Goal: Information Seeking & Learning: Learn about a topic

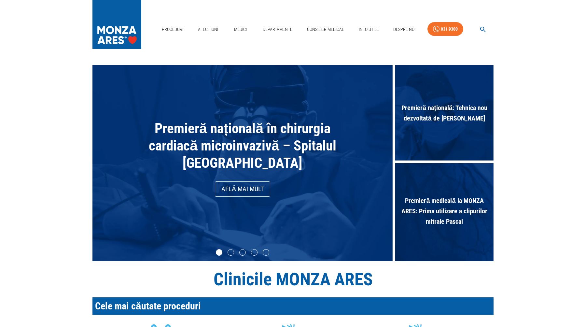
click at [484, 27] on icon "button" at bounding box center [482, 29] width 7 height 7
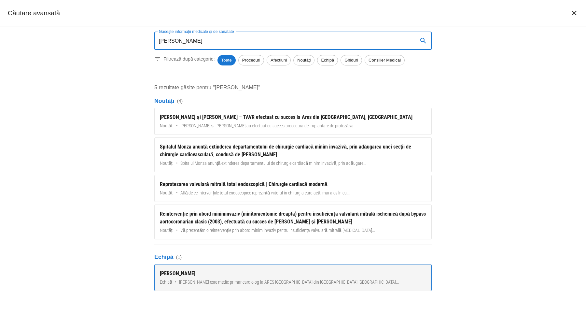
type input "[PERSON_NAME]"
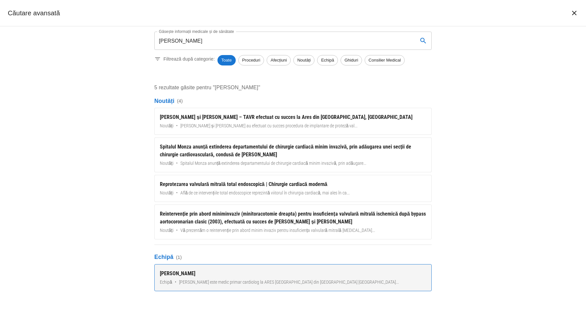
click at [184, 273] on div "[PERSON_NAME]" at bounding box center [293, 273] width 266 height 8
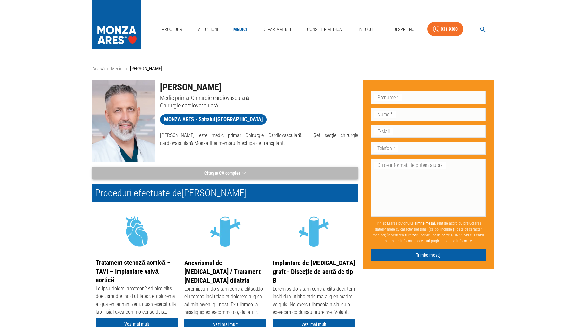
click at [214, 170] on button "Citește CV complet" at bounding box center [225, 173] width 266 height 12
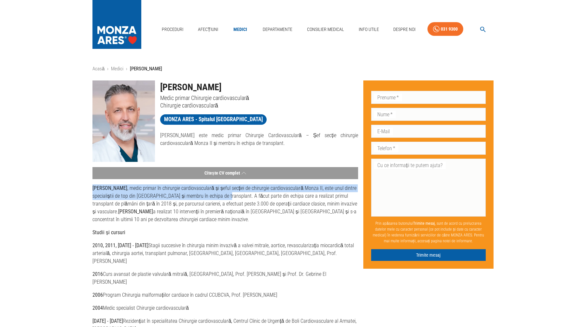
drag, startPoint x: 225, startPoint y: 197, endPoint x: 84, endPoint y: 188, distance: 141.2
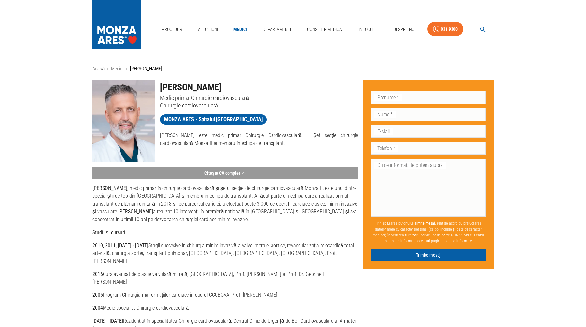
click at [257, 211] on p "[PERSON_NAME] , medic primar în chirurgie cardiovasculară și șeful secției de c…" at bounding box center [225, 203] width 266 height 39
drag, startPoint x: 284, startPoint y: 143, endPoint x: 156, endPoint y: 136, distance: 128.7
click at [156, 136] on div "[PERSON_NAME] este medic primar Chirurgie Cardiovasculară – Șef secție chirurgi…" at bounding box center [256, 136] width 203 height 21
copy p "[PERSON_NAME] este medic primar Chirurgie Cardiovasculară – Șef secție chirurgi…"
click at [483, 29] on icon "button" at bounding box center [483, 30] width 6 height 6
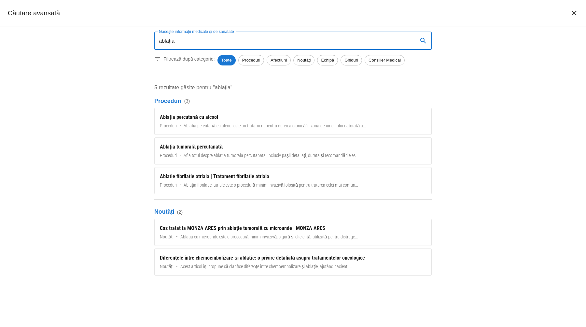
drag, startPoint x: 156, startPoint y: 41, endPoint x: 151, endPoint y: 42, distance: 5.5
click at [151, 42] on div "Găsește informații medicale și de sănătate ablația Găsește informații medicale …" at bounding box center [292, 157] width 293 height 262
paste input "endovenoasă"
type input "ablația endovenoasă"
drag, startPoint x: 194, startPoint y: 40, endPoint x: 141, endPoint y: 41, distance: 53.0
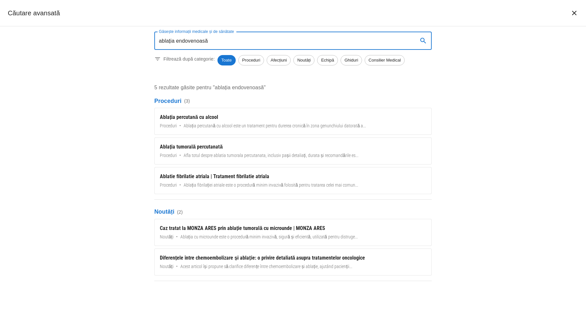
click at [141, 41] on div "Găsește informații medicale și de sănătate ablația endovenoasă Găsește informaț…" at bounding box center [293, 176] width 586 height 300
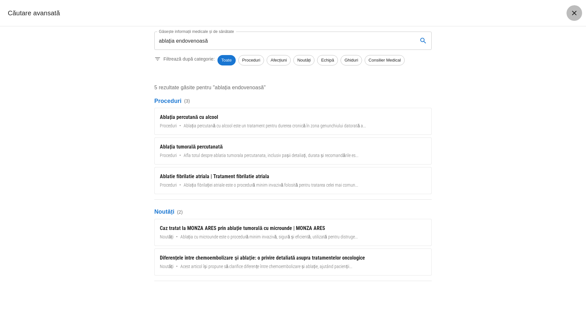
click at [575, 14] on icon "închide căutarea" at bounding box center [574, 13] width 5 height 5
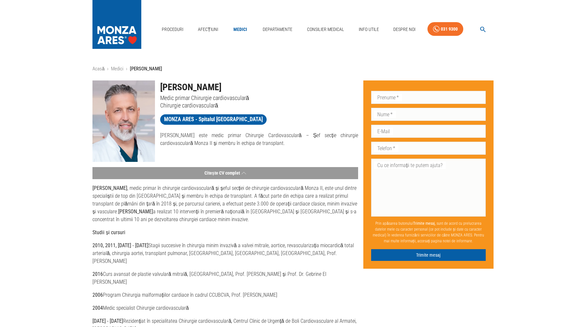
click at [484, 30] on icon "button" at bounding box center [483, 30] width 6 height 6
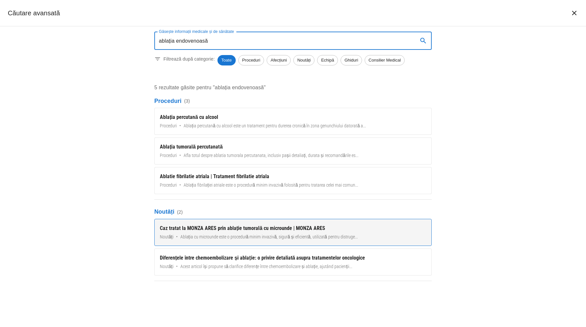
type input "ablația endovenoasă"
click at [286, 229] on div "Caz tratat la MONZA ARES prin ablație tumorală cu microunde | MONZA ARES" at bounding box center [293, 228] width 266 height 8
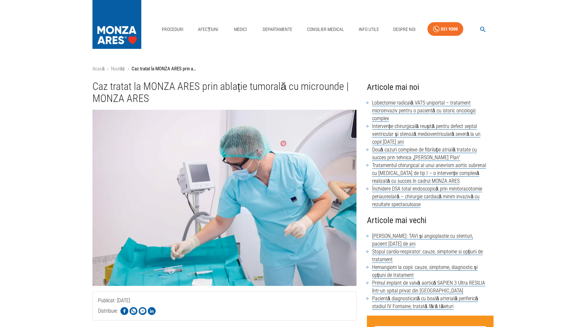
click at [135, 27] on img at bounding box center [116, 23] width 49 height 46
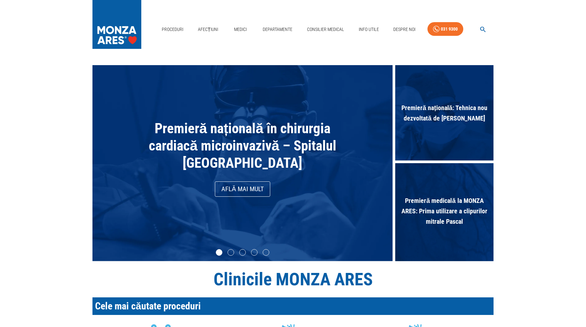
click at [485, 31] on icon "button" at bounding box center [483, 30] width 6 height 6
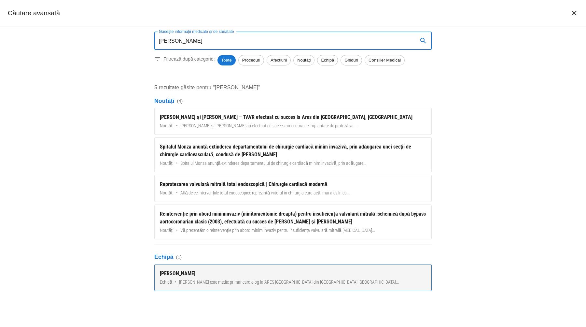
type input "[PERSON_NAME]"
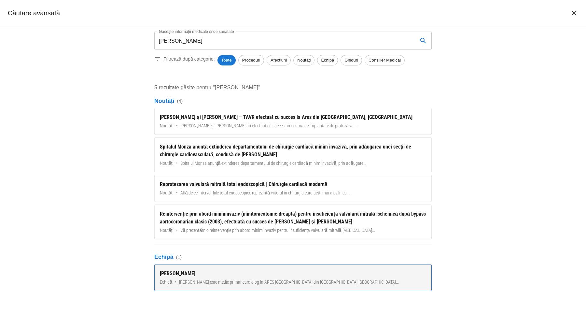
click at [298, 280] on span "[PERSON_NAME] este medic primar cardiolog la ARES [GEOGRAPHIC_DATA] din [GEOGRA…" at bounding box center [289, 282] width 220 height 7
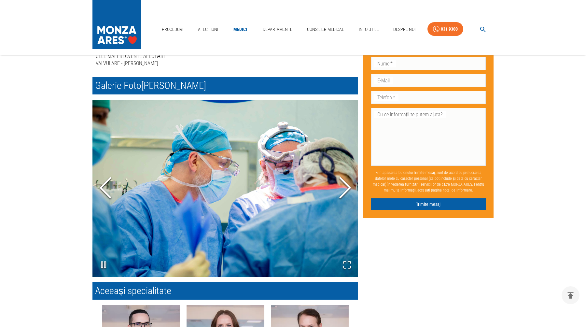
scroll to position [599, 0]
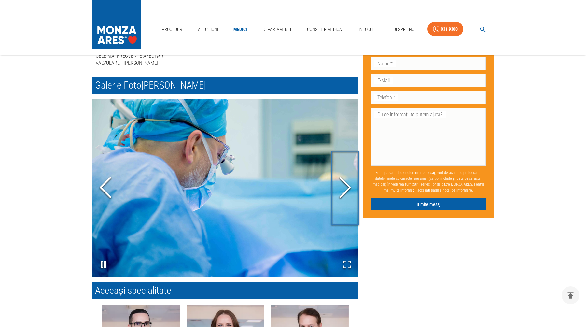
click at [345, 191] on icon "Next Slide" at bounding box center [345, 187] width 20 height 39
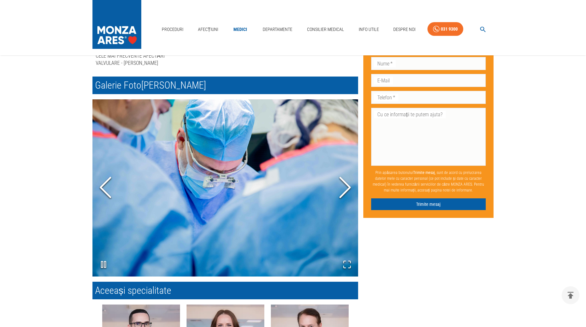
click at [345, 190] on icon "Next Slide" at bounding box center [345, 187] width 20 height 39
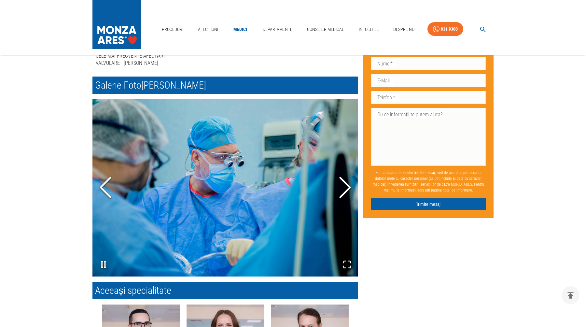
click at [345, 190] on icon "Next Slide" at bounding box center [345, 187] width 20 height 39
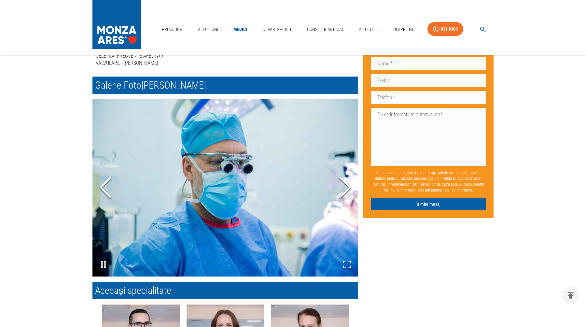
click at [345, 190] on icon "Next Slide" at bounding box center [345, 187] width 20 height 39
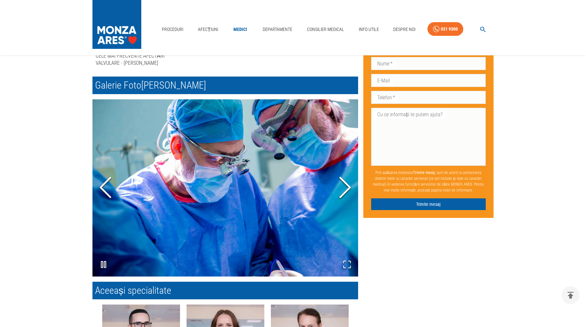
click at [346, 190] on polyline "Next Slide" at bounding box center [345, 188] width 10 height 20
click at [484, 30] on icon "button" at bounding box center [483, 30] width 6 height 6
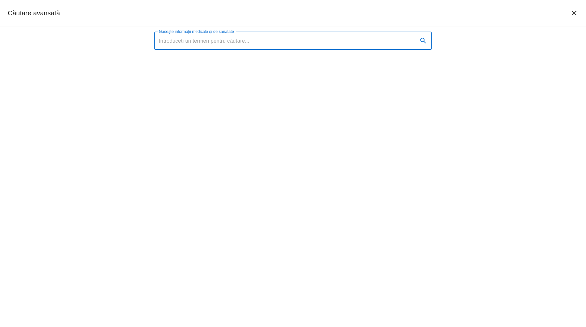
click at [274, 41] on input "Găsește informații medicale și de sănătate" at bounding box center [283, 41] width 258 height 18
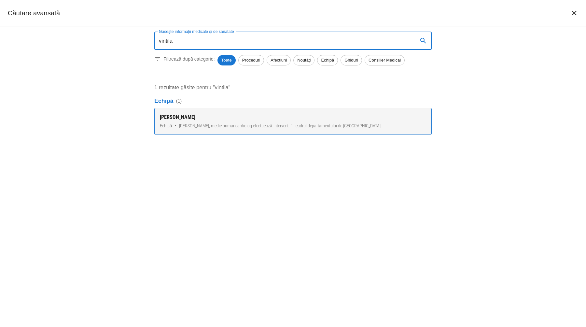
type input "vintila"
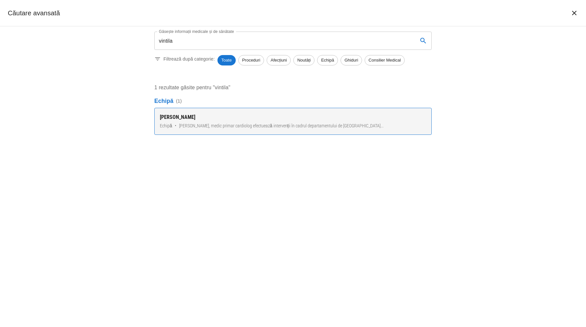
click at [205, 122] on link "[PERSON_NAME] Echipă • [PERSON_NAME], medic primar cardiolog efectuează interve…" at bounding box center [292, 121] width 277 height 27
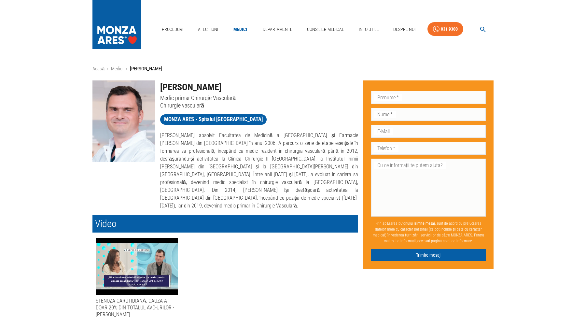
click at [483, 30] on icon "button" at bounding box center [483, 30] width 6 height 6
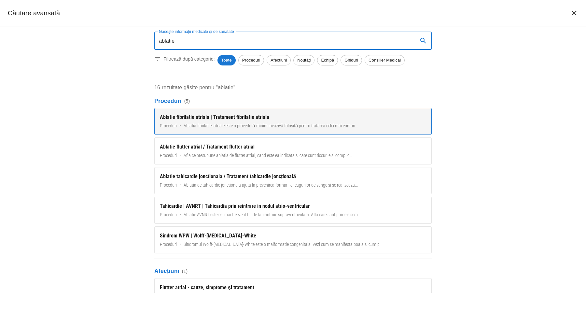
type input "ablatie"
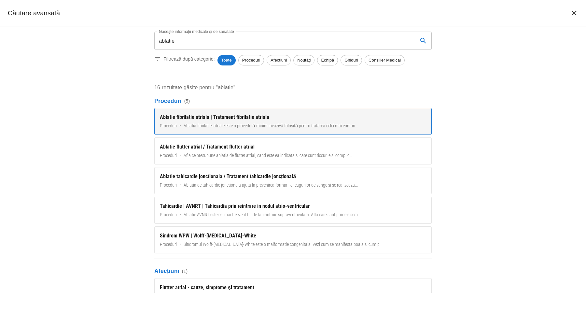
click at [277, 121] on link "Ablatie fibrilatie atriala | Tratament fibrilatie atriala Proceduri • Ablația f…" at bounding box center [292, 121] width 277 height 27
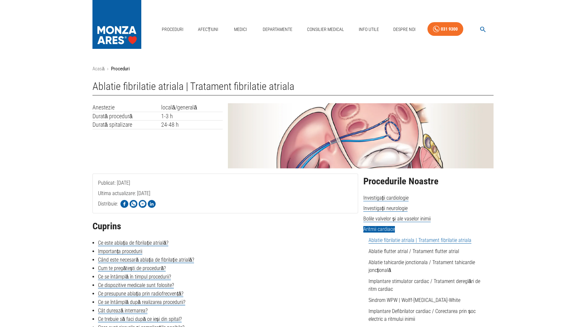
click at [484, 30] on icon "button" at bounding box center [482, 29] width 7 height 7
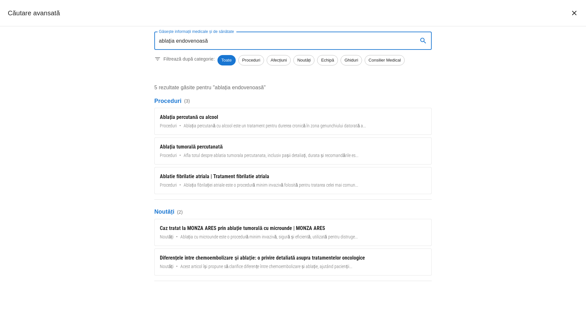
drag, startPoint x: 174, startPoint y: 42, endPoint x: 146, endPoint y: 42, distance: 27.3
click at [146, 42] on div "Găsește informații medicale și de sănătate ablația endovenoasă Găsește informaț…" at bounding box center [292, 157] width 293 height 262
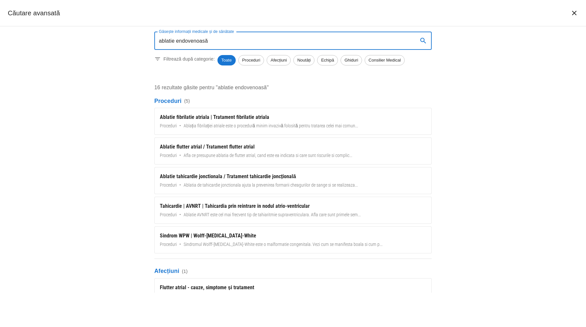
type input "ablatie endovenoasă"
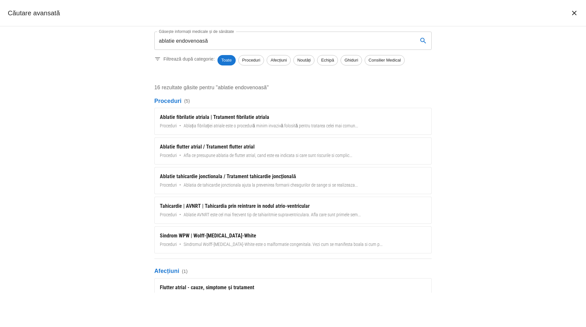
click at [478, 195] on div "Găsește informații medicale și de sănătate ablatie endovenoasă Găsește informaț…" at bounding box center [293, 176] width 586 height 300
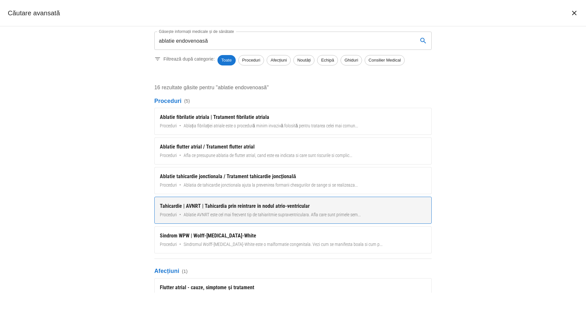
click at [296, 208] on div "Tahicardie | AVNRT | Tahicardia prin reintrare in nodul atrio-ventricular" at bounding box center [293, 206] width 266 height 8
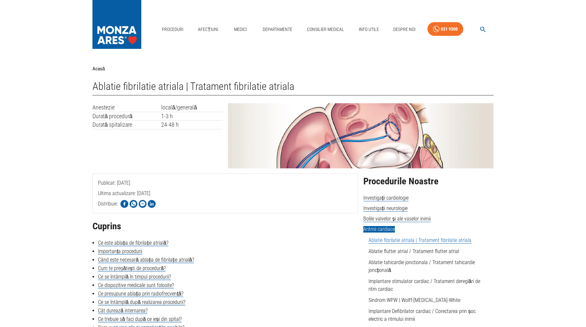
click at [485, 30] on icon "button" at bounding box center [482, 29] width 7 height 7
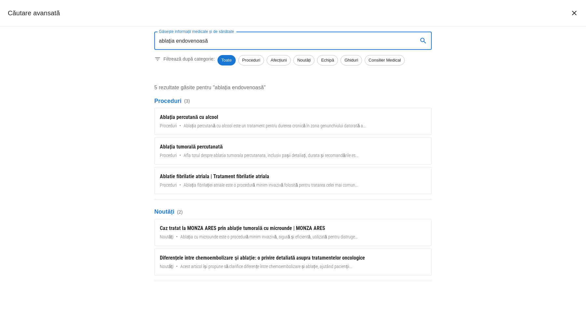
drag, startPoint x: 174, startPoint y: 41, endPoint x: 141, endPoint y: 41, distance: 32.9
click at [141, 41] on div "Găsește informații medicale și de sănătate ablația endovenoasă Găsește informaț…" at bounding box center [293, 176] width 586 height 300
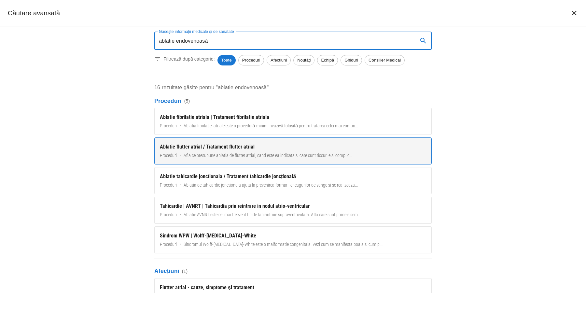
type input "ablatie endovenoasă"
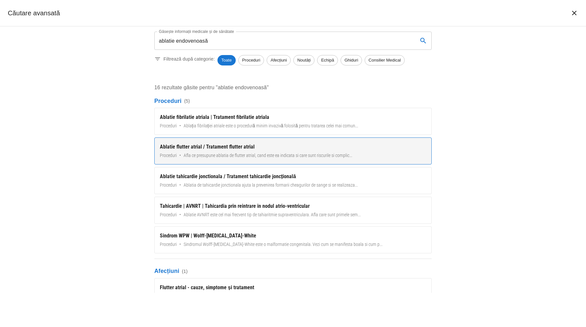
click at [221, 148] on div "Ablatie flutter atrial / Tratament flutter atrial" at bounding box center [293, 147] width 266 height 8
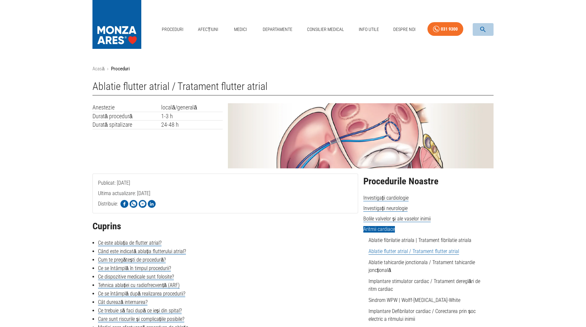
click at [485, 28] on icon "button" at bounding box center [482, 29] width 7 height 7
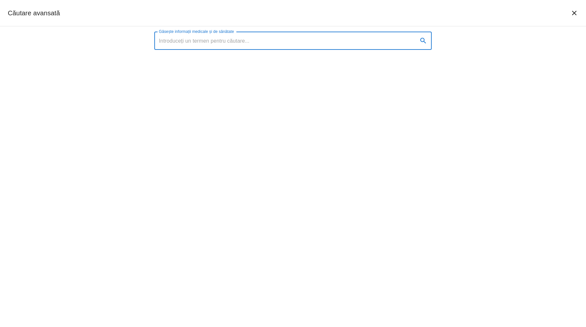
click at [336, 44] on input "Găsește informații medicale și de sănătate" at bounding box center [283, 41] width 258 height 18
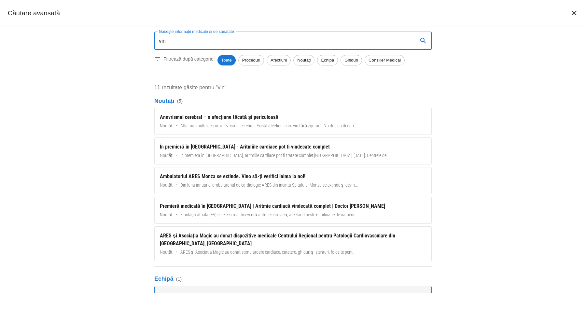
type input "vin"
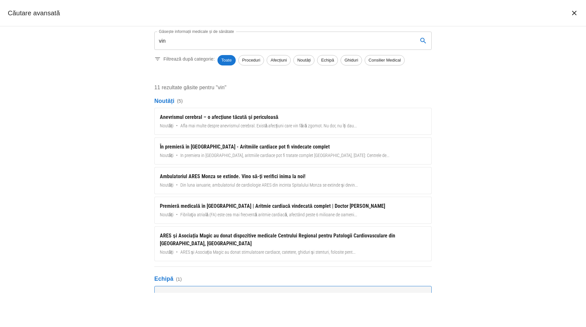
click at [193, 291] on div "[PERSON_NAME]" at bounding box center [293, 295] width 266 height 8
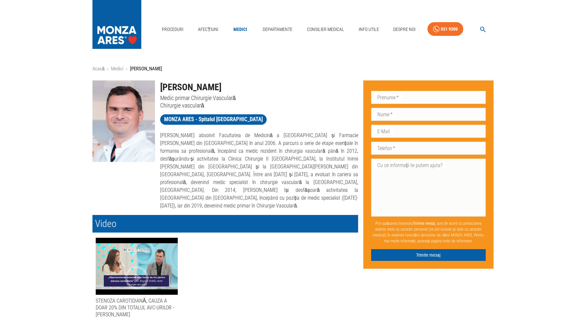
click at [483, 30] on icon "button" at bounding box center [483, 30] width 6 height 6
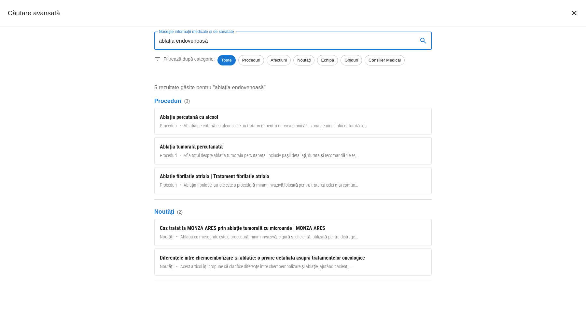
drag, startPoint x: 171, startPoint y: 42, endPoint x: 153, endPoint y: 41, distance: 18.2
click at [152, 42] on div "Găsește informații medicale și de sănătate ablația endovenoasă Găsește informaț…" at bounding box center [292, 157] width 293 height 262
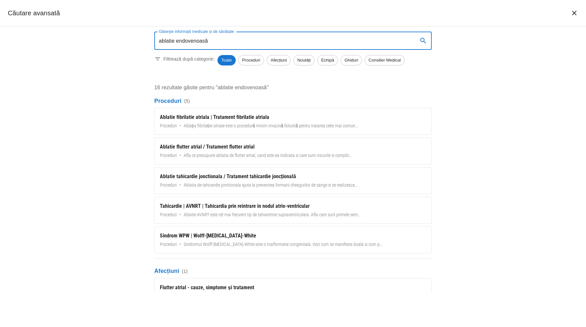
type input "ablatie endovenoasă"
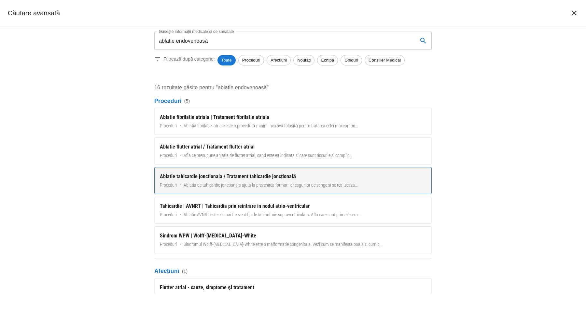
click at [285, 182] on span "Ablatia de tahicardie jonctionala ajuta la prevenirea formarii cheagurilor de s…" at bounding box center [271, 185] width 174 height 7
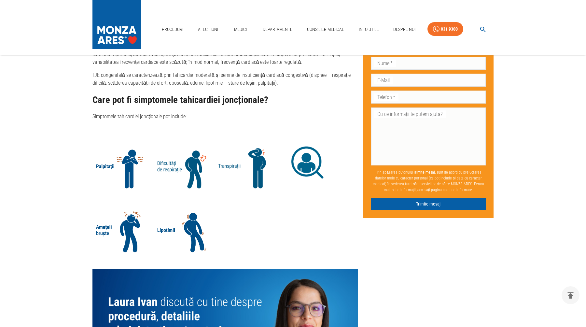
scroll to position [956, 0]
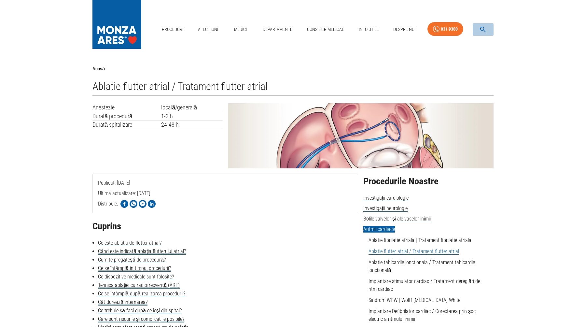
click at [483, 29] on icon "button" at bounding box center [482, 29] width 7 height 7
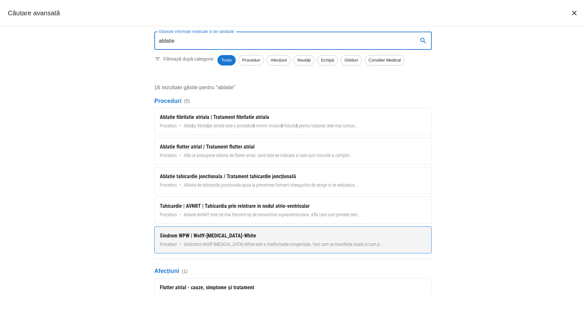
type input "ablatie"
click at [275, 237] on div "Sindrom WPW | Wolff-[MEDICAL_DATA]-White" at bounding box center [293, 236] width 266 height 8
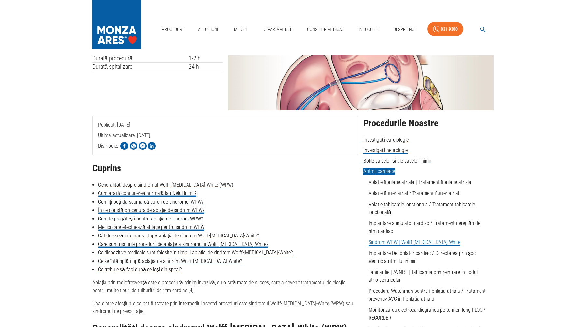
scroll to position [84, 0]
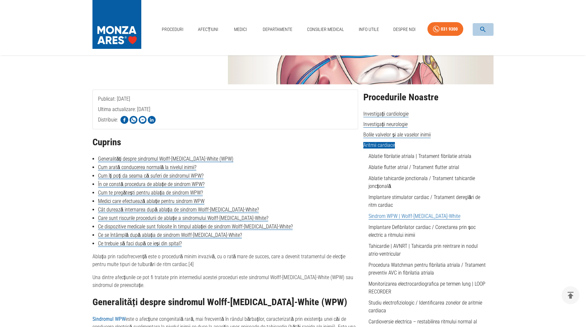
click at [484, 29] on icon "button" at bounding box center [483, 30] width 6 height 6
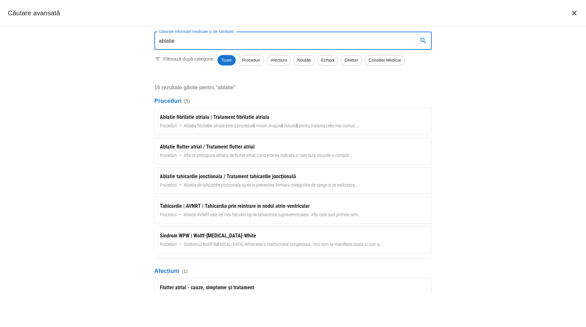
type input "ablatie"
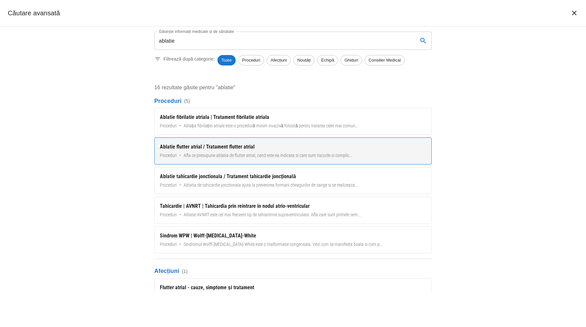
click at [219, 150] on div "Ablatie flutter atrial / Tratament flutter atrial" at bounding box center [293, 147] width 266 height 8
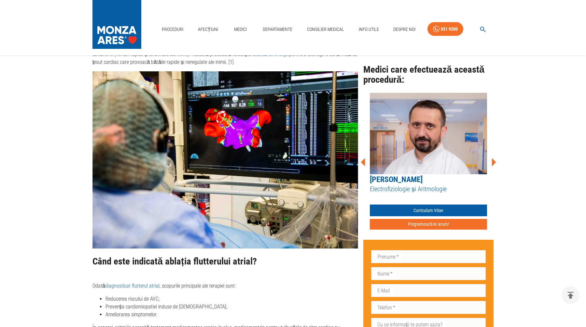
scroll to position [508, 0]
